Goal: Task Accomplishment & Management: Manage account settings

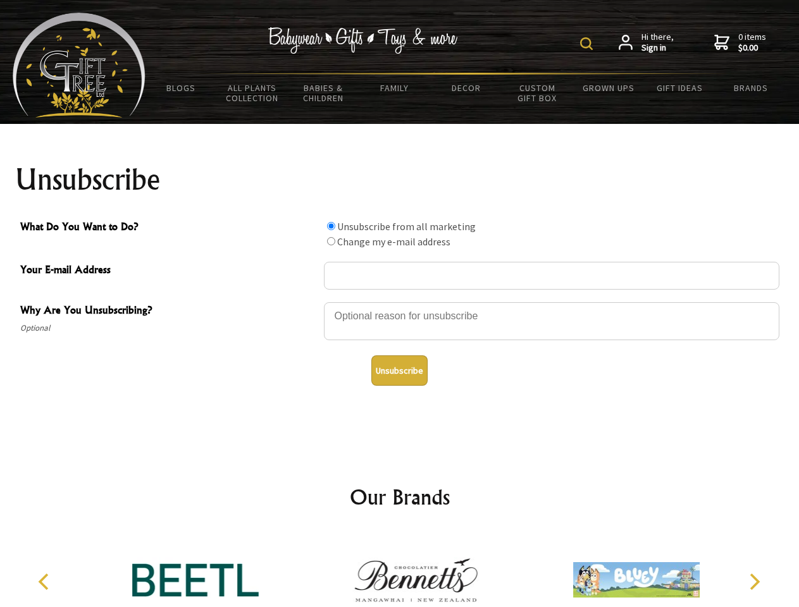
click at [588, 44] on img at bounding box center [586, 43] width 13 height 13
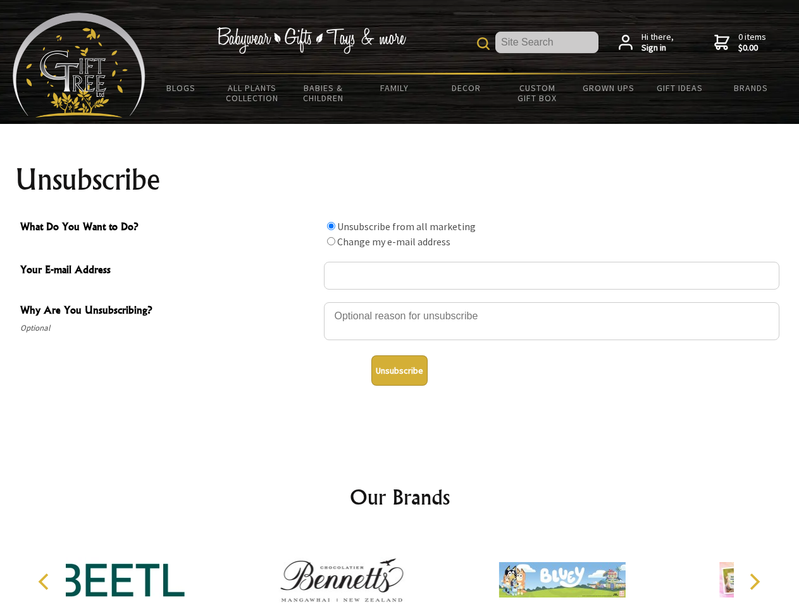
click at [400, 302] on div at bounding box center [551, 323] width 455 height 44
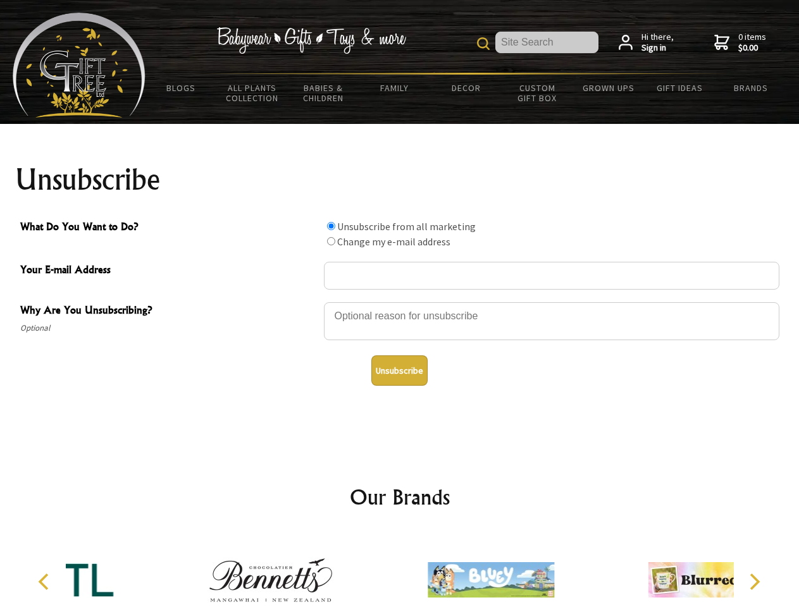
click at [331, 226] on input "What Do You Want to Do?" at bounding box center [331, 226] width 8 height 8
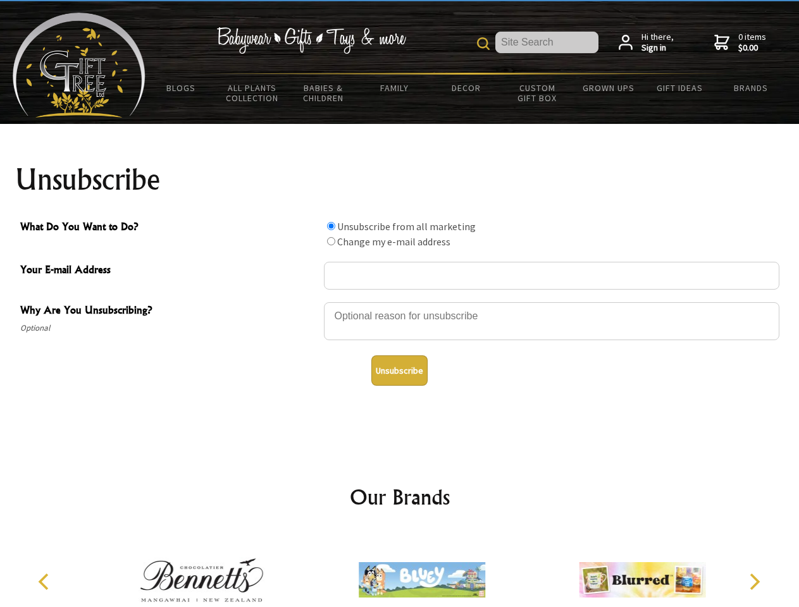
click at [331, 241] on input "What Do You Want to Do?" at bounding box center [331, 241] width 8 height 8
radio input "true"
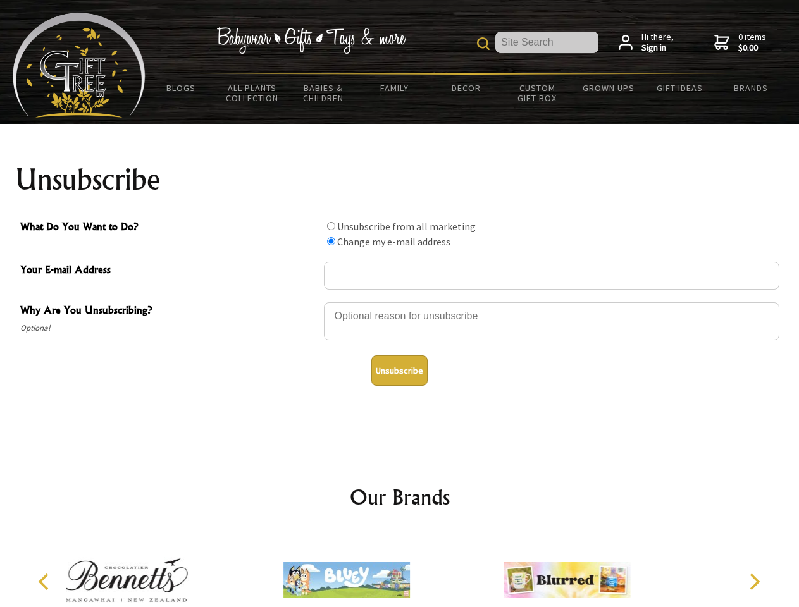
click at [399, 371] on button "Unsubscribe" at bounding box center [399, 370] width 56 height 30
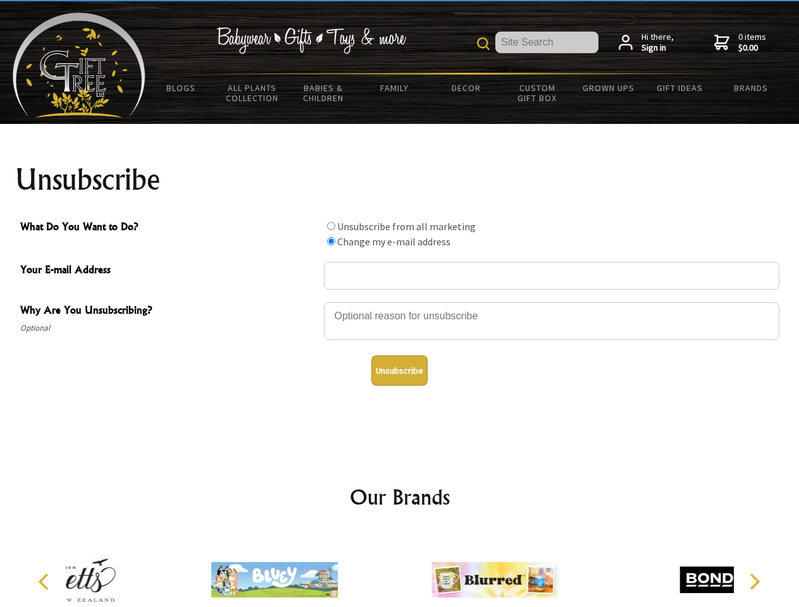
click at [46, 582] on icon "Previous" at bounding box center [45, 582] width 16 height 16
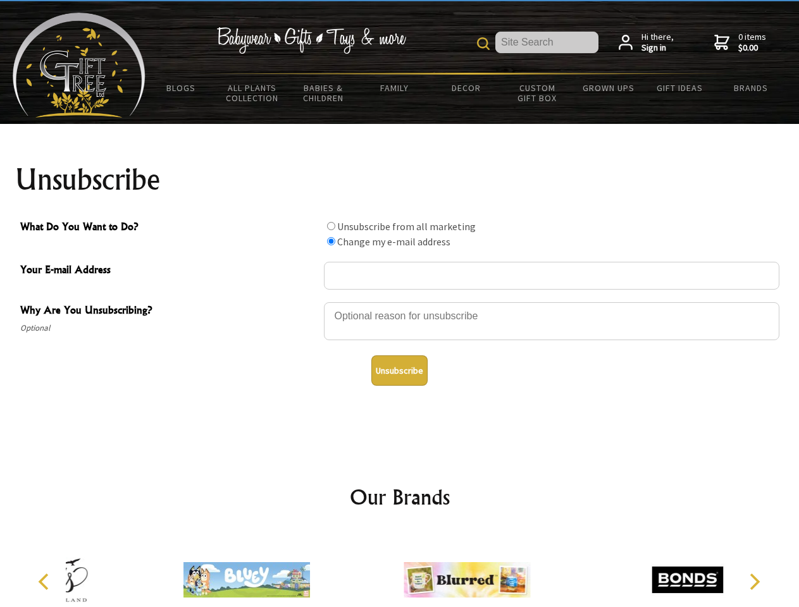
click at [754, 582] on icon "Next" at bounding box center [753, 582] width 16 height 16
